Goal: Information Seeking & Learning: Learn about a topic

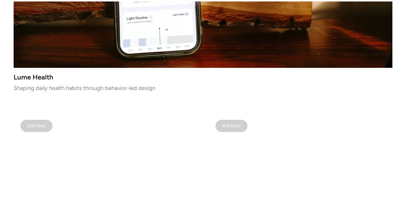
scroll to position [289, 0]
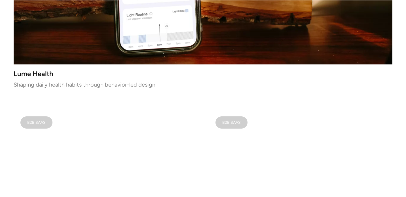
click at [143, 76] on h3 "Lume Health" at bounding box center [203, 73] width 379 height 5
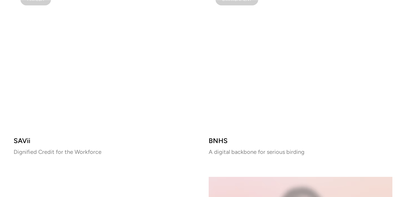
scroll to position [803, 0]
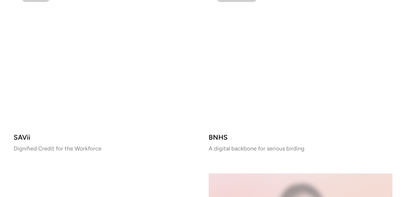
click at [290, 80] on video at bounding box center [301, 55] width 184 height 145
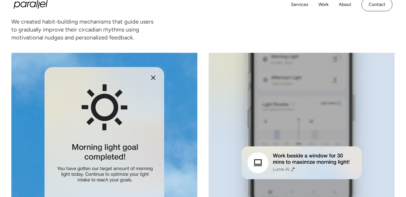
scroll to position [1956, 0]
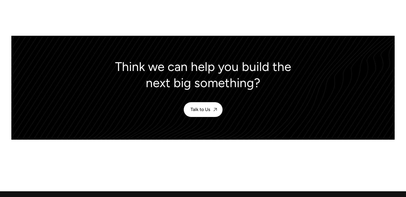
scroll to position [2674, 0]
